Goal: Find specific page/section: Find specific page/section

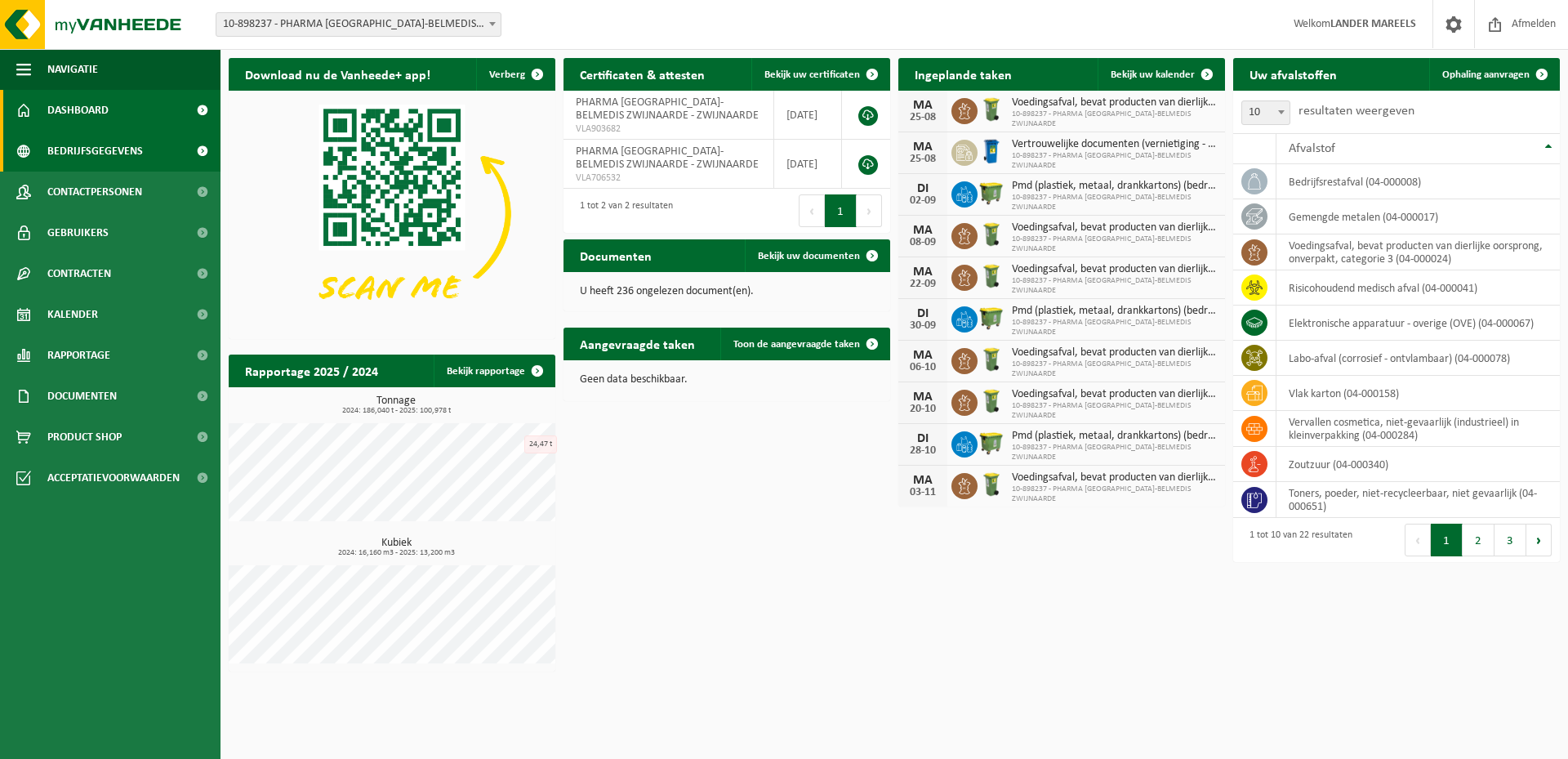
click at [100, 157] on span "Bedrijfsgegevens" at bounding box center [95, 151] width 96 height 41
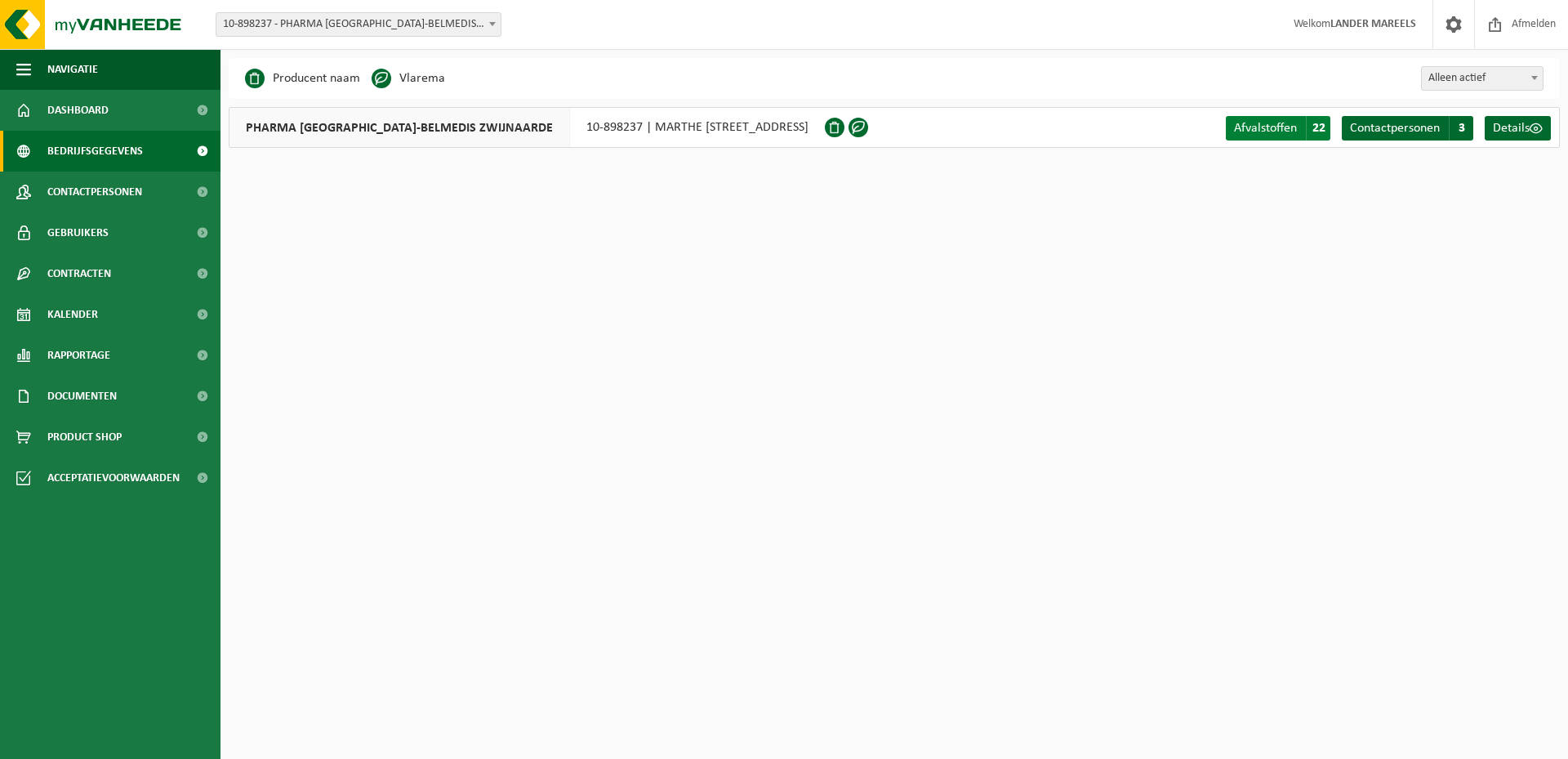
click at [1260, 131] on span "Afvalstoffen" at bounding box center [1265, 128] width 63 height 13
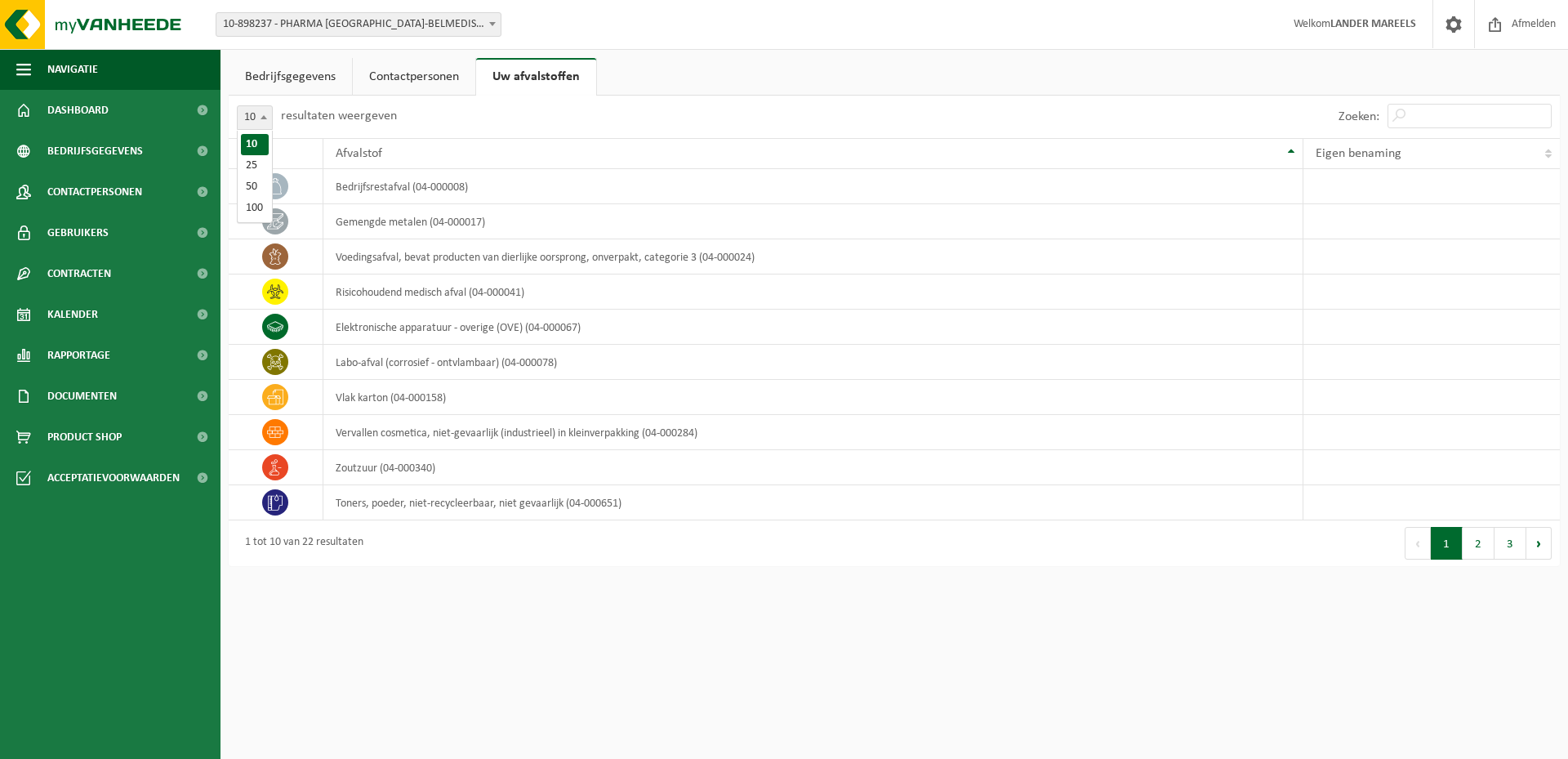
click at [261, 106] on span "10" at bounding box center [254, 118] width 36 height 25
select select "50"
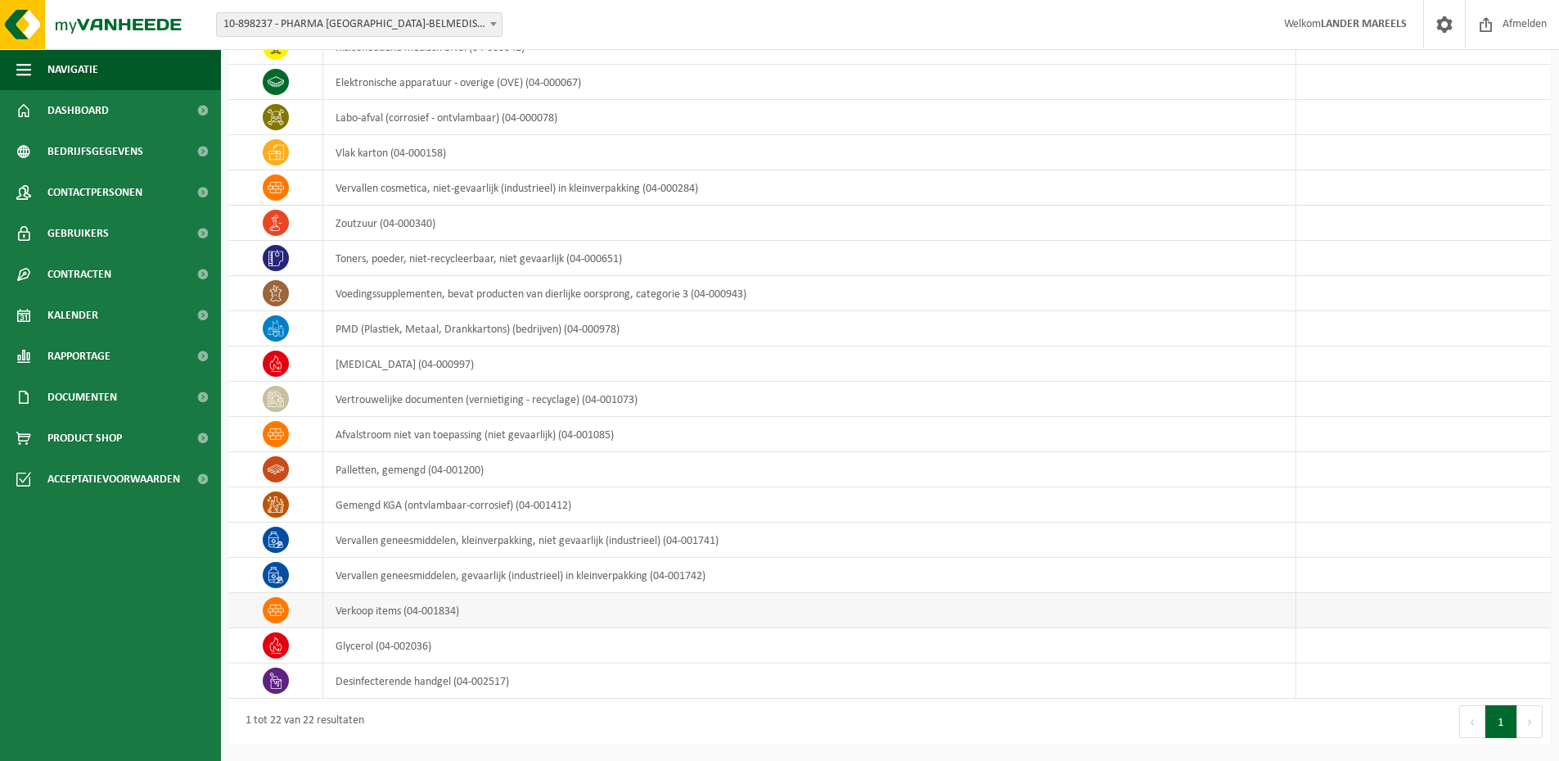
scroll to position [246, 0]
click at [399, 512] on td "gemengd KGA (ontvlambaar-corrosief) (04-001412)" at bounding box center [810, 504] width 974 height 35
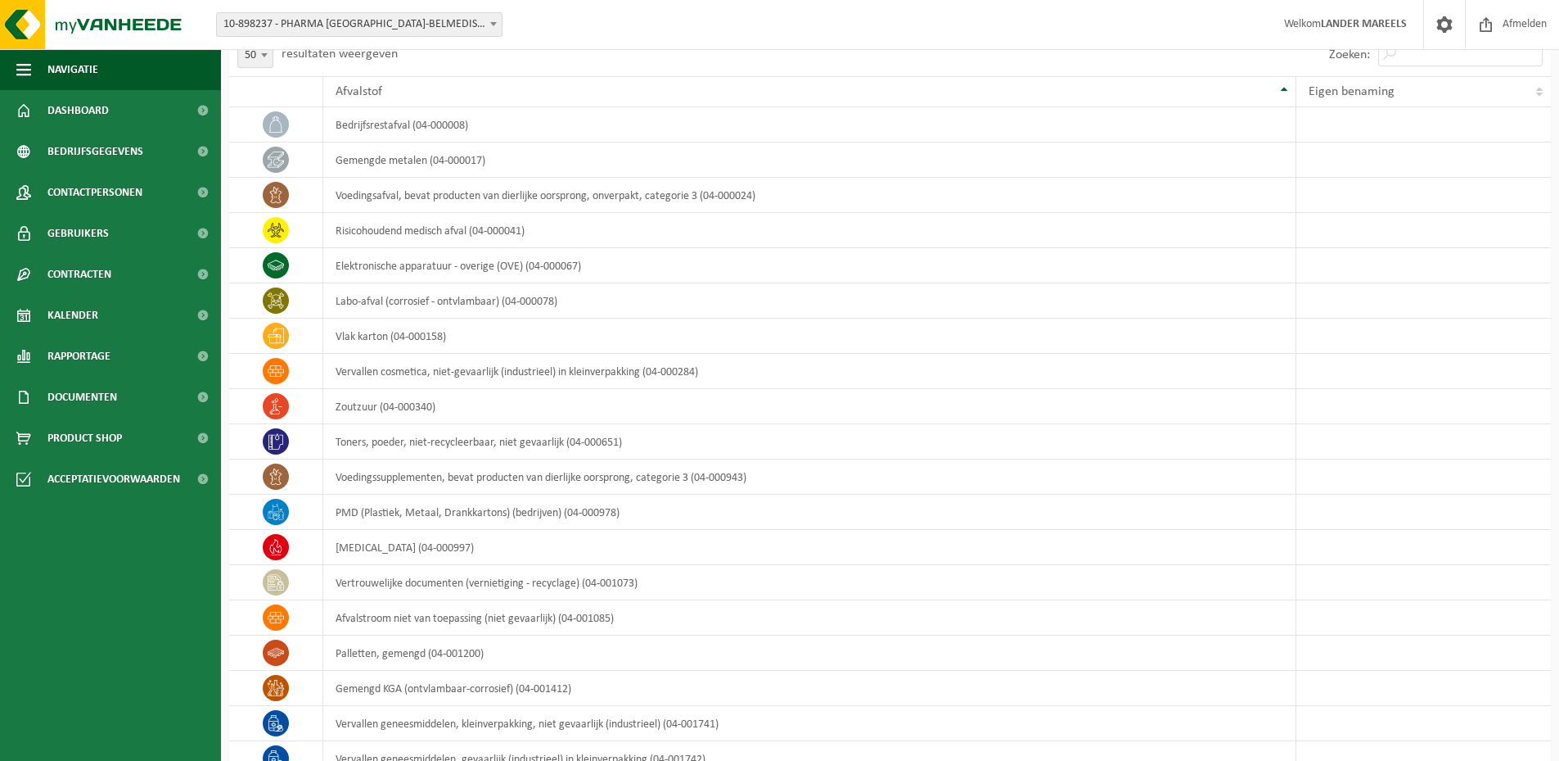
scroll to position [1, 0]
